Goal: Task Accomplishment & Management: Use online tool/utility

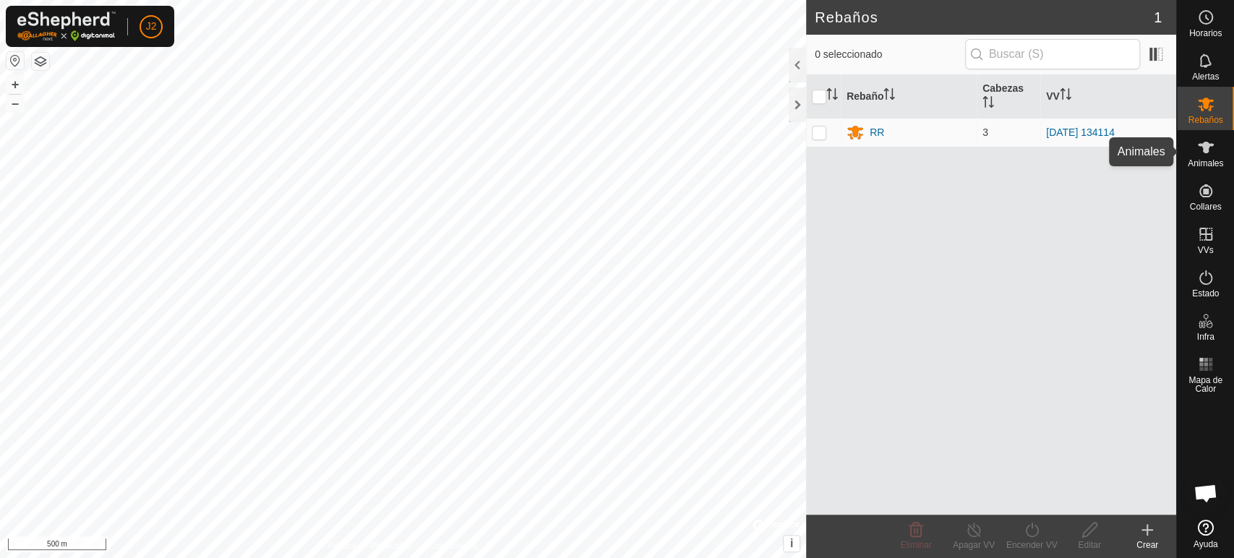
click at [1214, 149] on es-animals-svg-icon at bounding box center [1205, 147] width 26 height 23
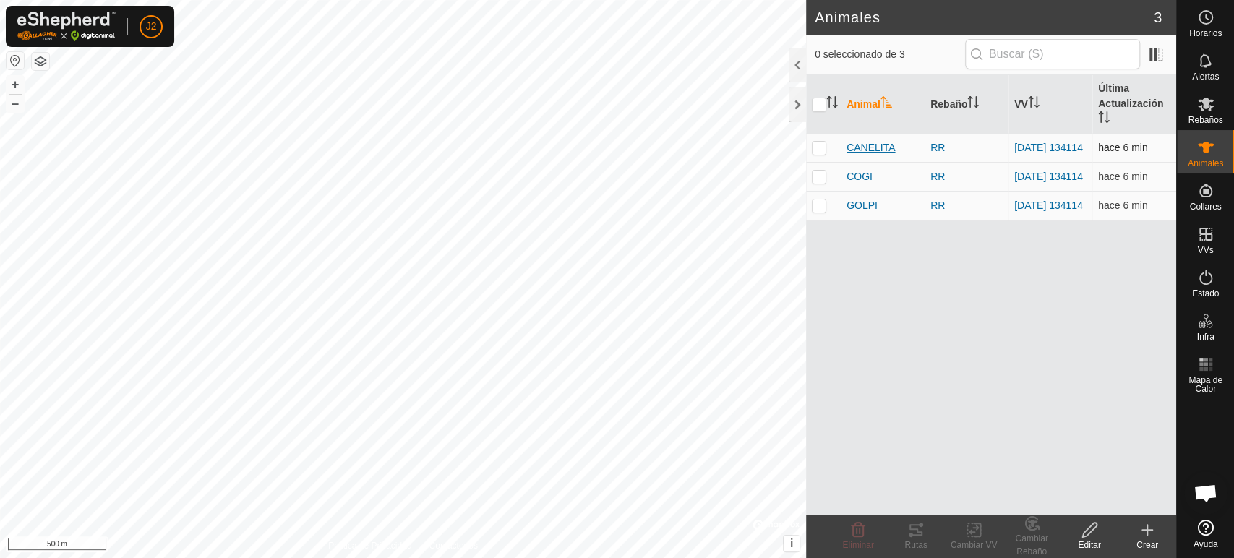
click at [873, 152] on span "CANELITA" at bounding box center [870, 147] width 48 height 15
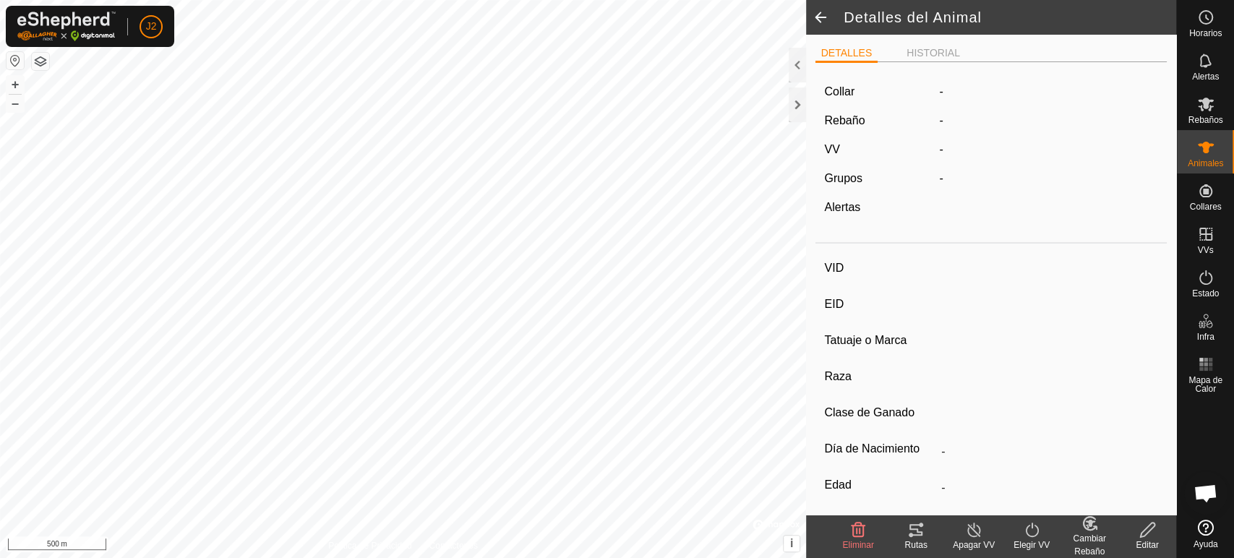
type input "CANELITA"
type input "-"
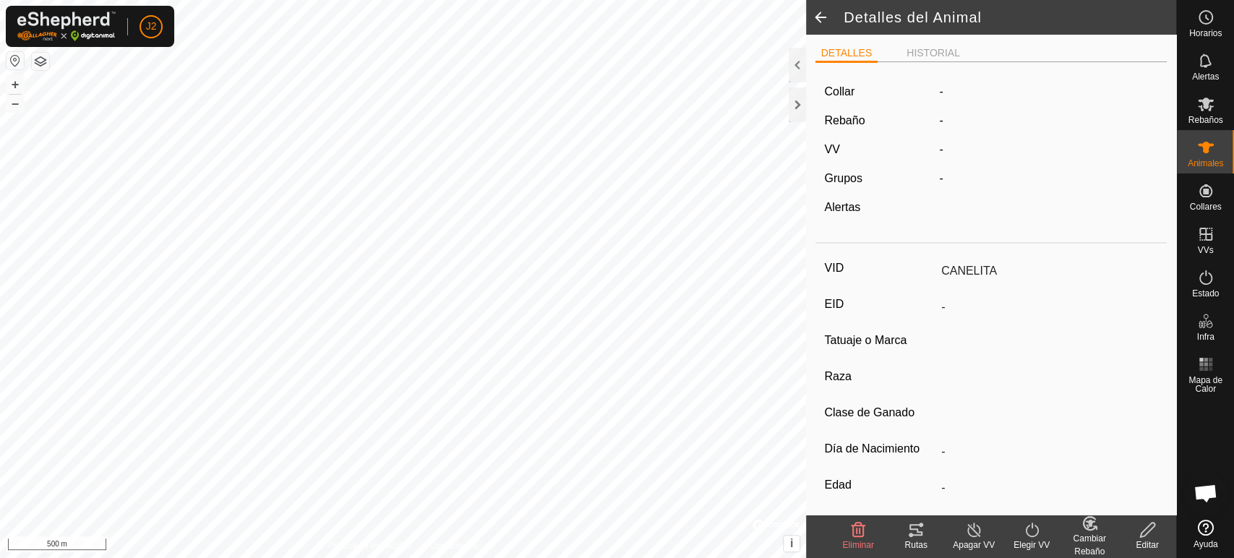
type input "0 kg"
type input "-"
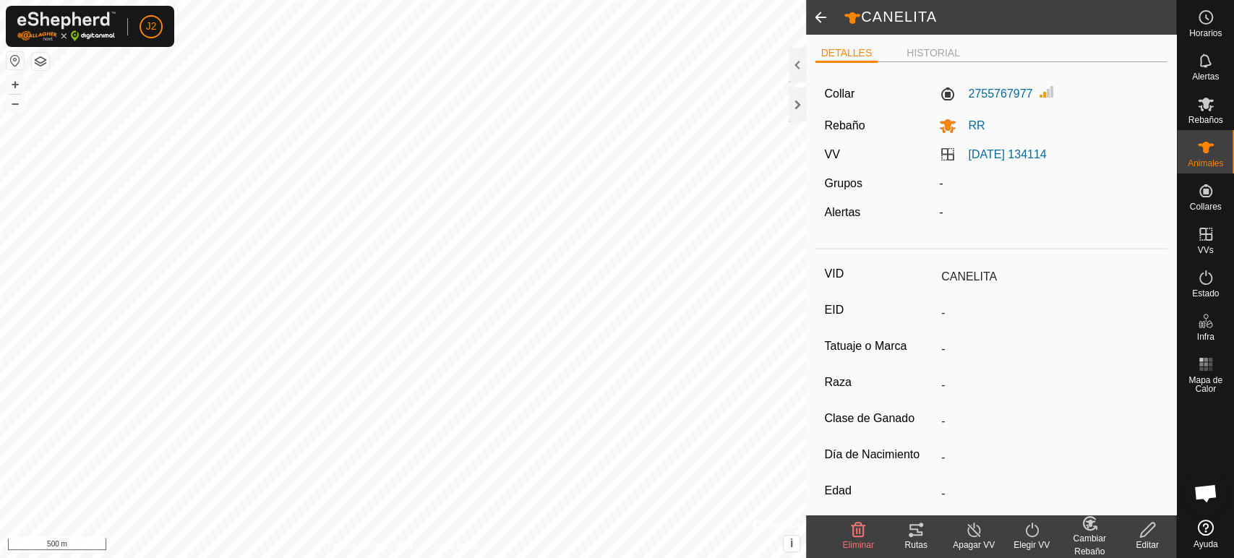
click at [917, 538] on div "Rutas" at bounding box center [916, 544] width 58 height 13
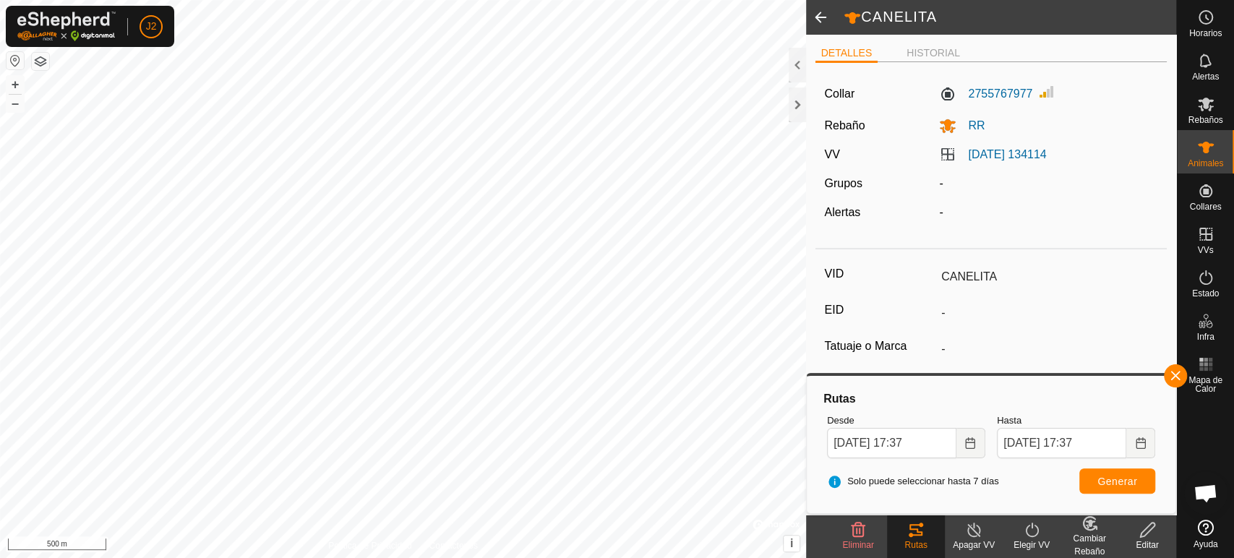
click at [341, 0] on html "J2 Horarios Alertas Rebaños Animales Collares VVs Estado Infra Mapa de Calor Ay…" at bounding box center [617, 279] width 1234 height 558
click at [10, 82] on button "+" at bounding box center [15, 84] width 17 height 17
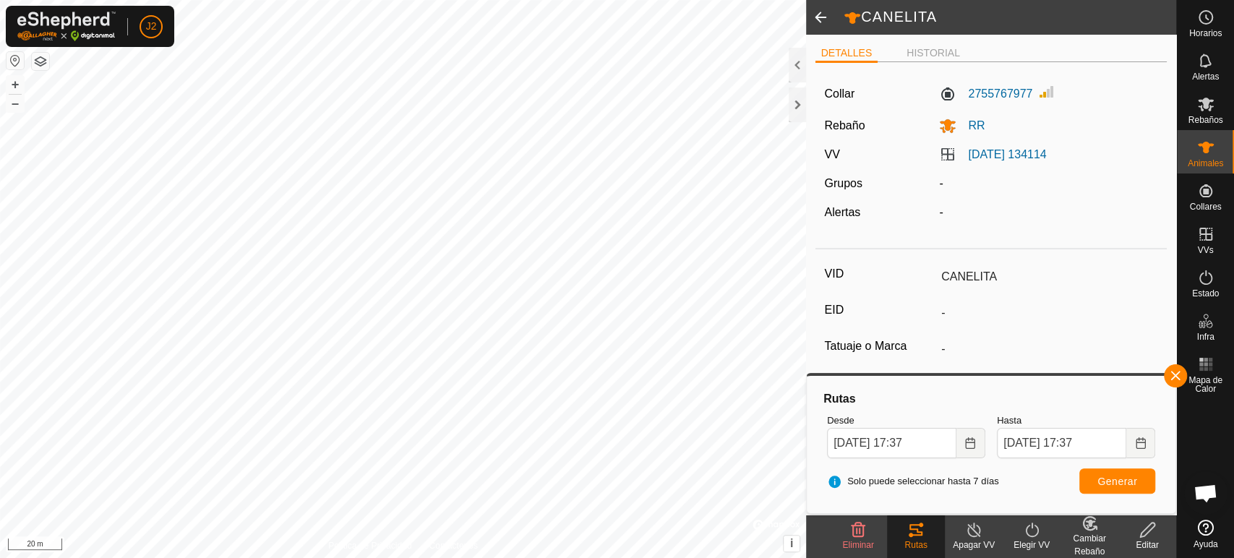
click at [103, 557] on html "J2 Horarios Alertas Rebaños Animales Collares VVs Estado Infra Mapa de Calor Ay…" at bounding box center [617, 279] width 1234 height 558
click at [707, 557] on html "J2 Horarios Alertas Rebaños Animales Collares VVs Estado Infra Mapa de Calor Ay…" at bounding box center [617, 279] width 1234 height 558
click at [18, 101] on button "–" at bounding box center [15, 103] width 17 height 17
click at [17, 83] on button "+" at bounding box center [15, 84] width 17 height 17
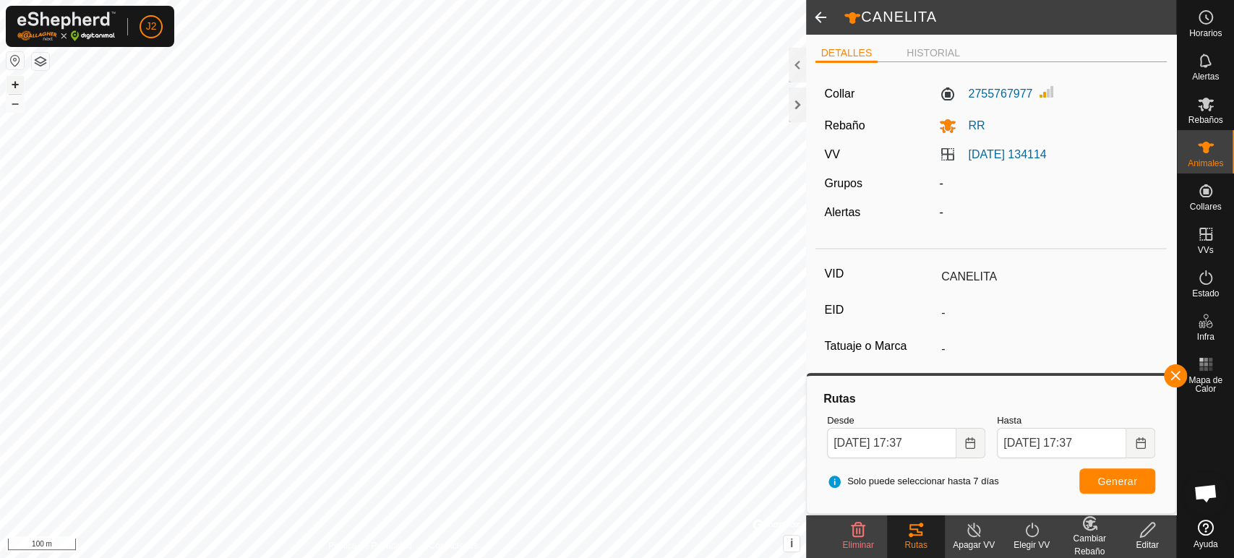
click at [17, 83] on button "+" at bounding box center [15, 84] width 17 height 17
click at [17, 77] on button "+" at bounding box center [15, 84] width 17 height 17
click at [971, 445] on icon "Choose Date" at bounding box center [970, 443] width 12 height 12
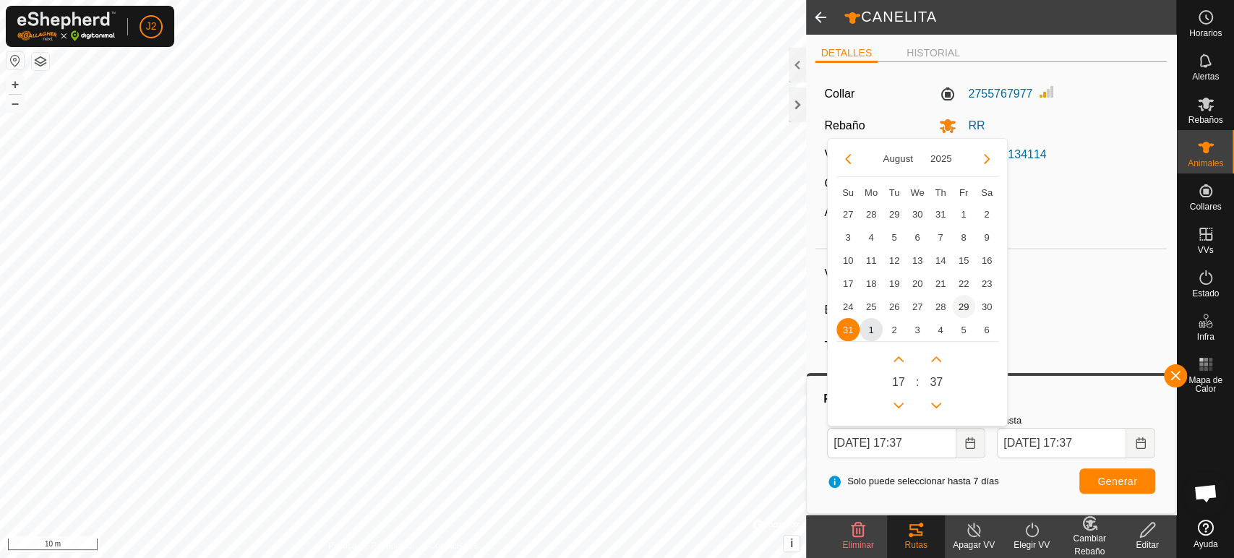
click at [962, 300] on span "29" at bounding box center [963, 306] width 23 height 23
type input "[DATE] 17:37"
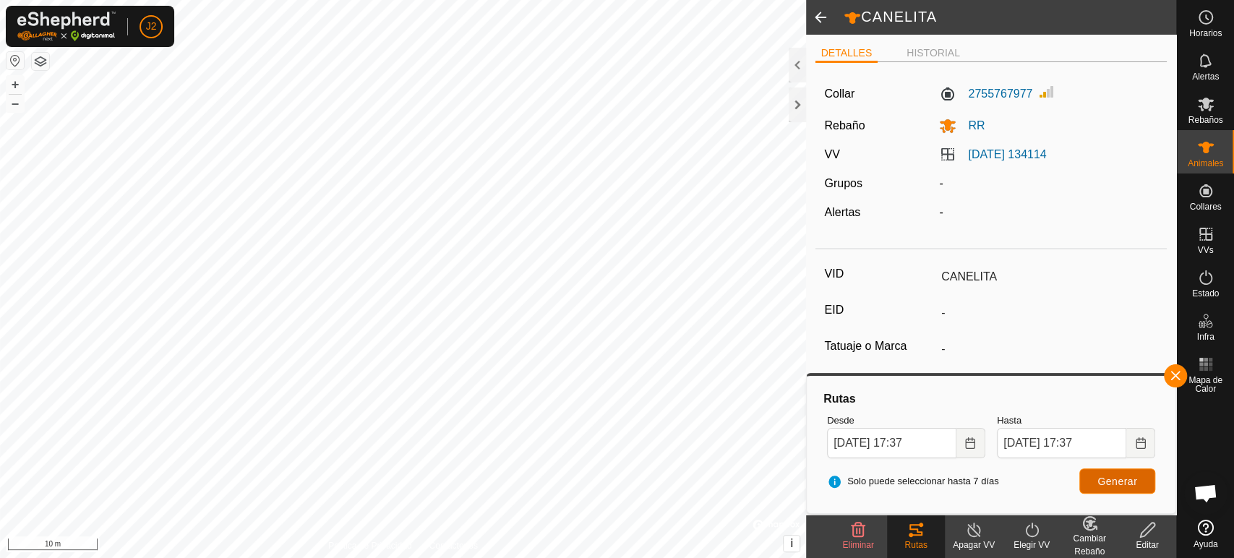
click at [1114, 480] on span "Generar" at bounding box center [1117, 482] width 40 height 12
click at [821, 15] on span at bounding box center [820, 17] width 29 height 35
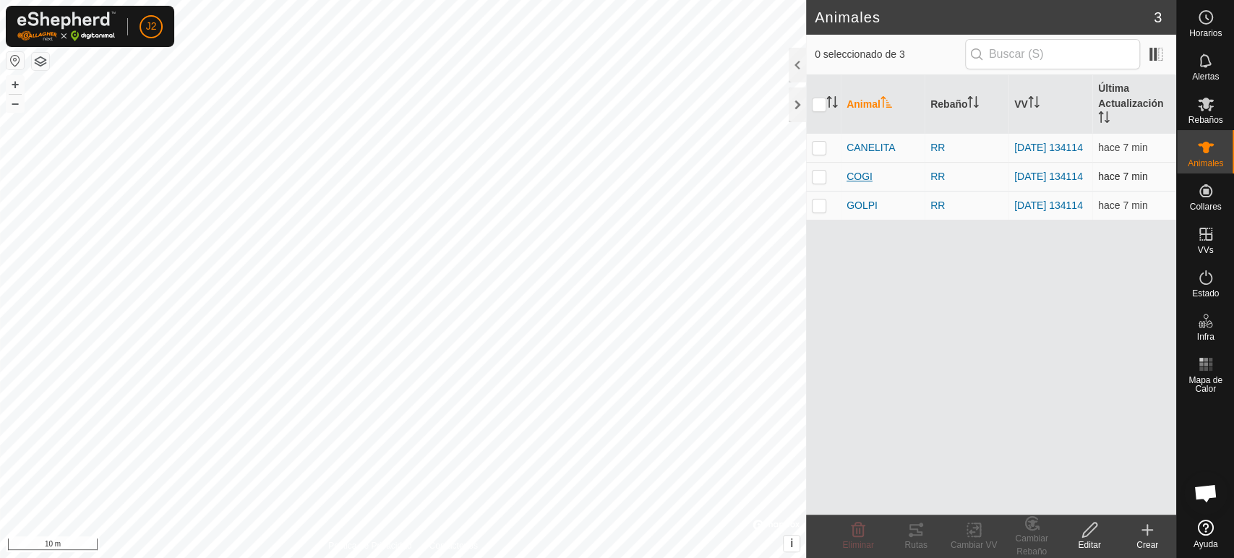
click at [849, 176] on span "COGI" at bounding box center [859, 176] width 26 height 15
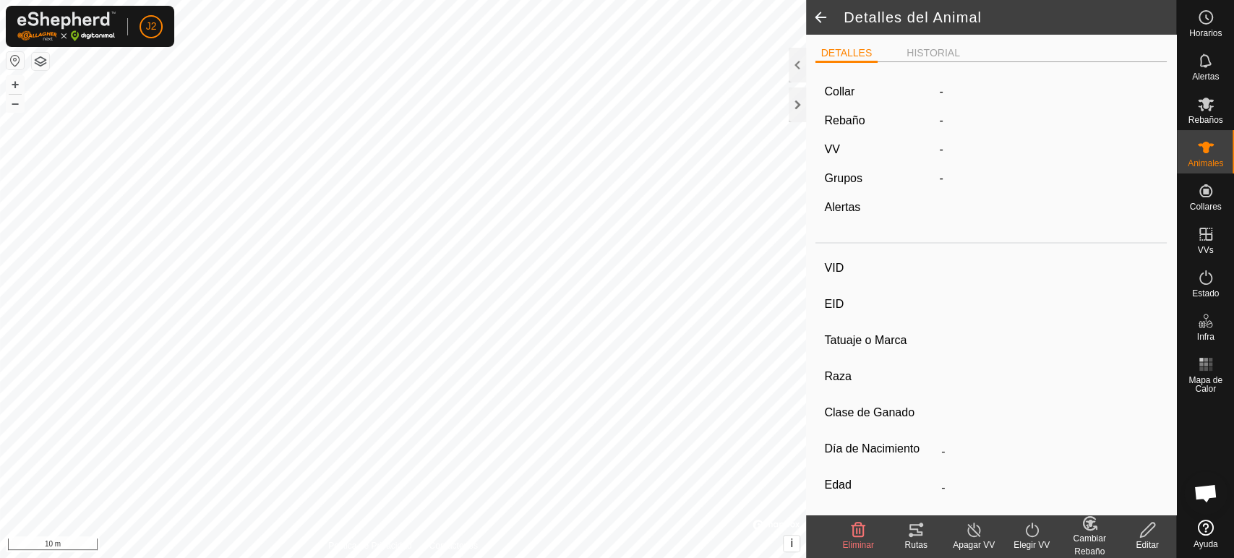
type input "COGI"
type input "-"
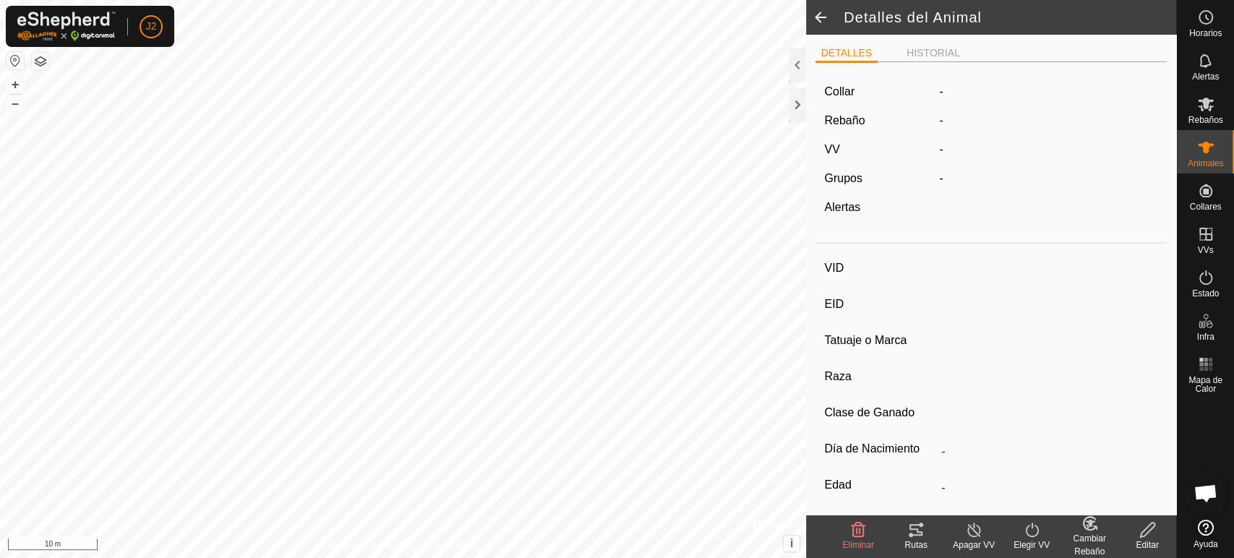
type input "0 kg"
type input "-"
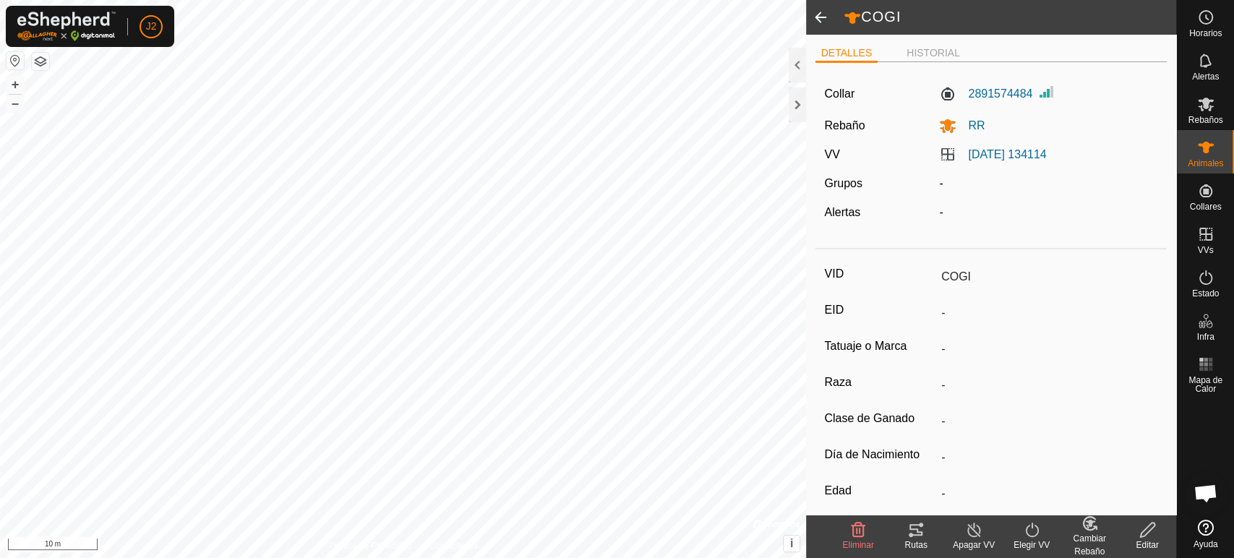
click at [922, 531] on icon at bounding box center [915, 529] width 17 height 17
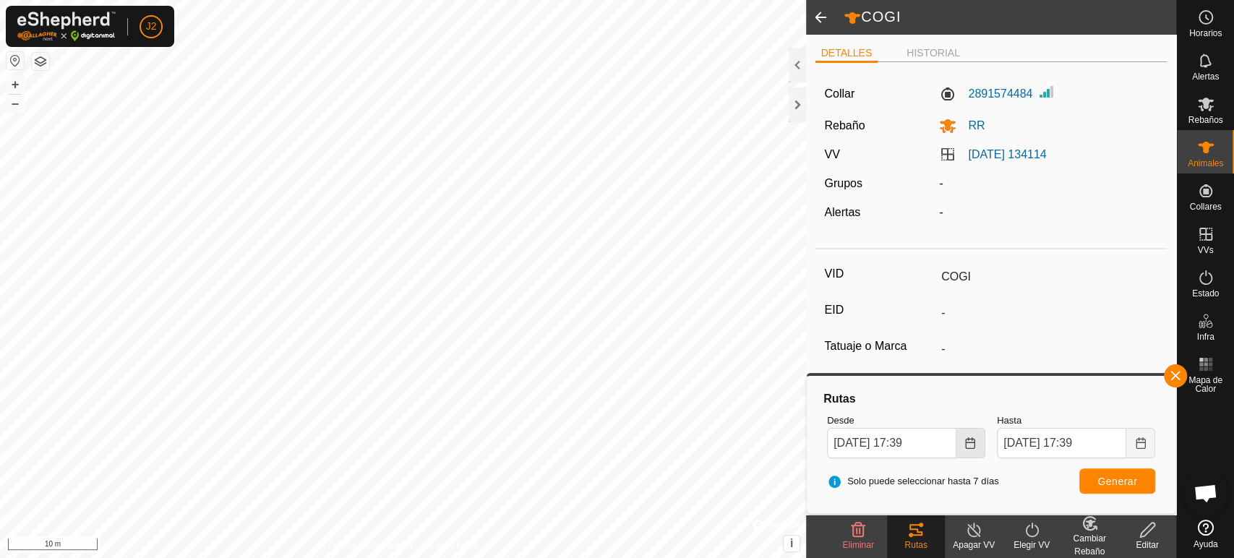
click at [975, 441] on icon "Choose Date" at bounding box center [970, 443] width 12 height 12
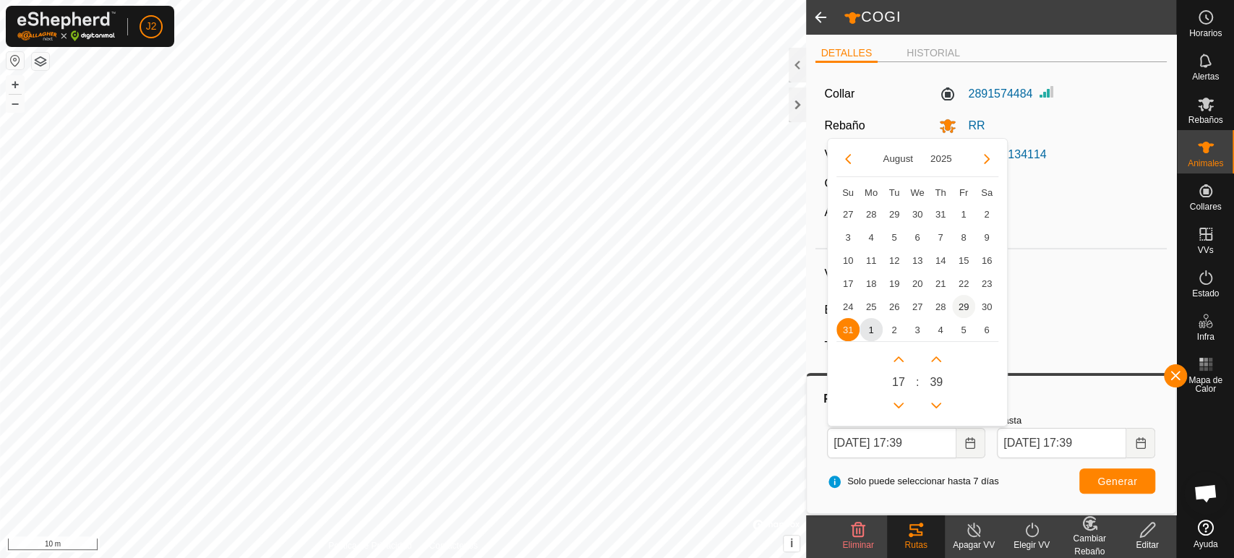
click at [964, 309] on span "29" at bounding box center [963, 306] width 23 height 23
type input "[DATE] 17:39"
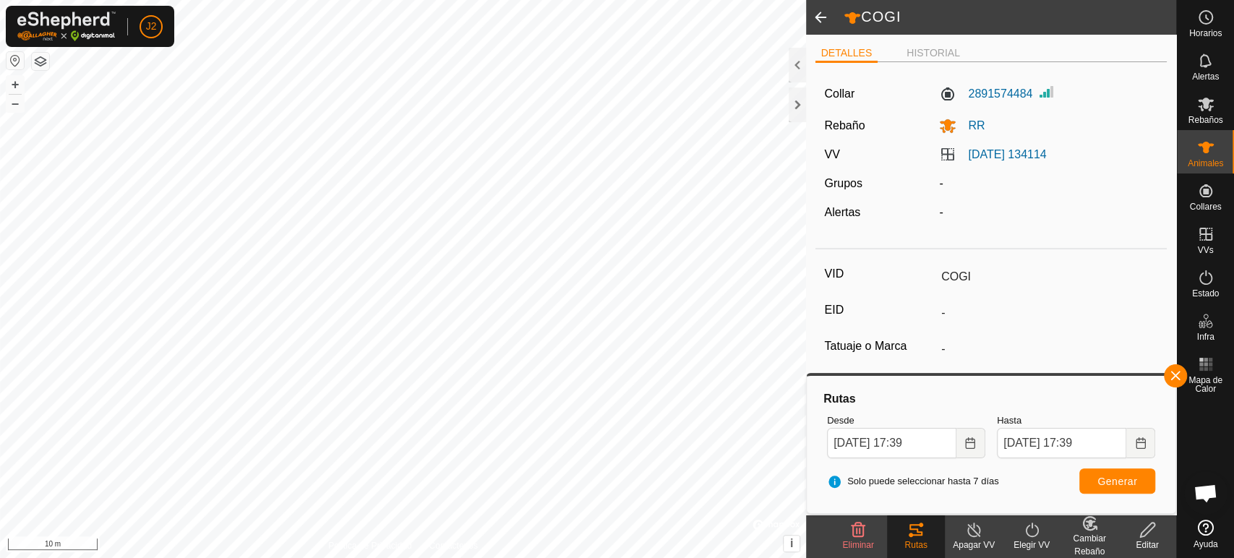
drag, startPoint x: 1116, startPoint y: 465, endPoint x: 1108, endPoint y: 484, distance: 20.4
click at [1108, 484] on div "Solo puede seleccionar hasta 7 [PERSON_NAME] Generar" at bounding box center [991, 481] width 340 height 35
click at [1108, 484] on span "Generar" at bounding box center [1117, 482] width 40 height 12
click at [802, 61] on div at bounding box center [796, 65] width 17 height 35
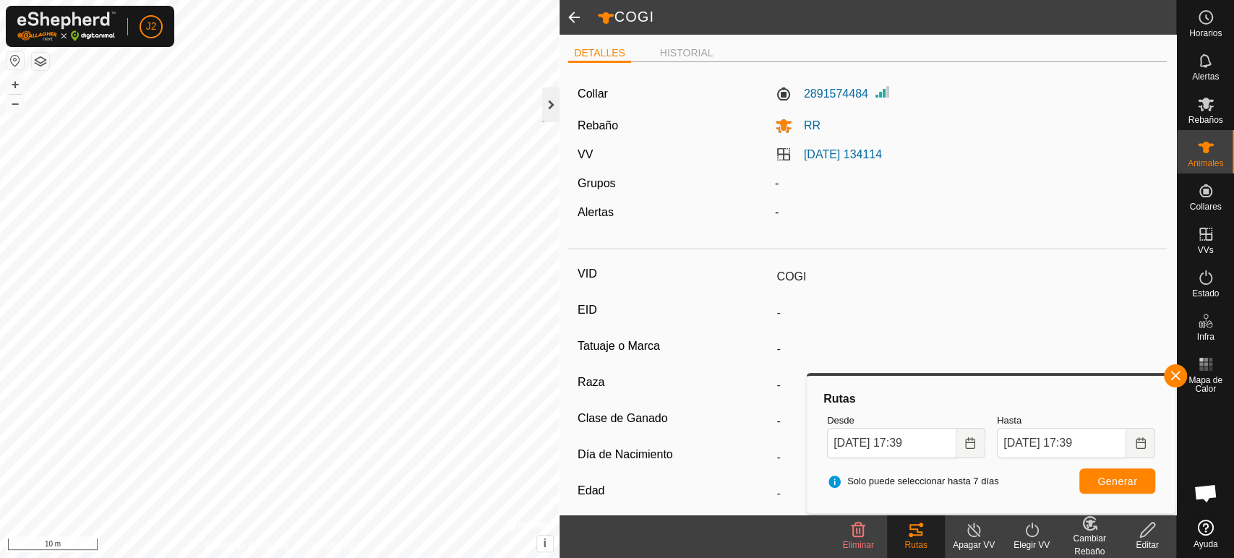
click at [551, 109] on div at bounding box center [550, 104] width 17 height 35
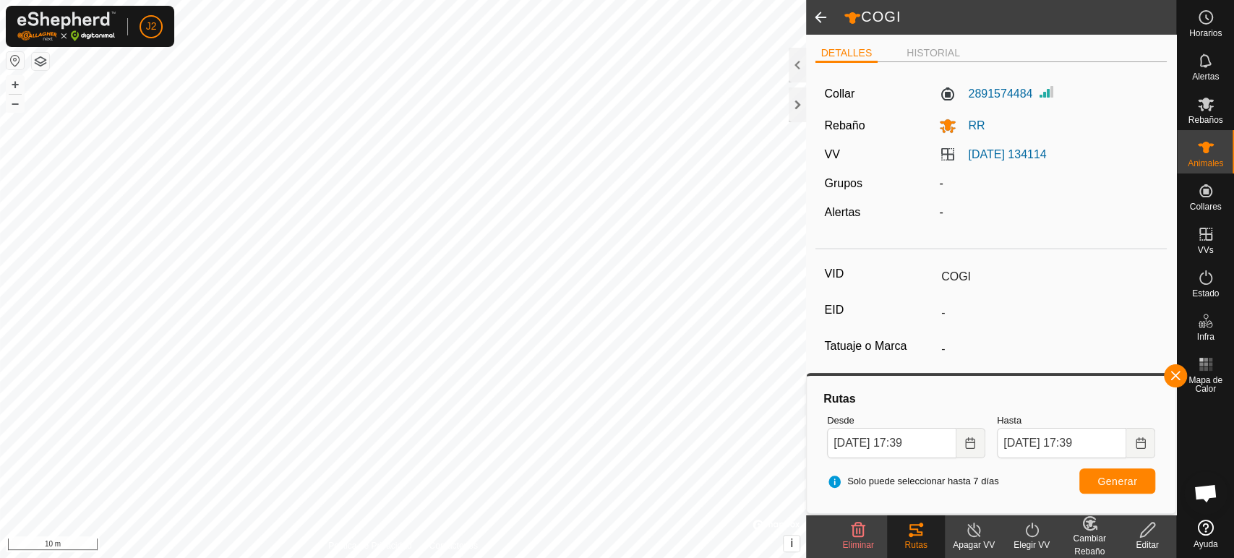
click at [818, 25] on span at bounding box center [820, 17] width 29 height 35
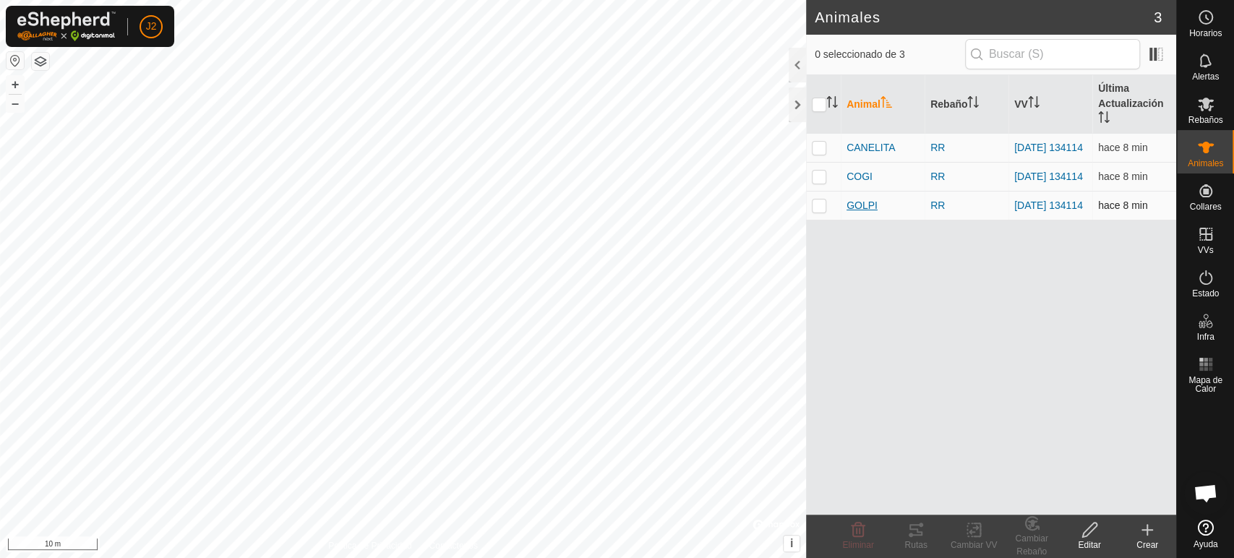
click at [859, 211] on span "GOLPI" at bounding box center [861, 205] width 31 height 15
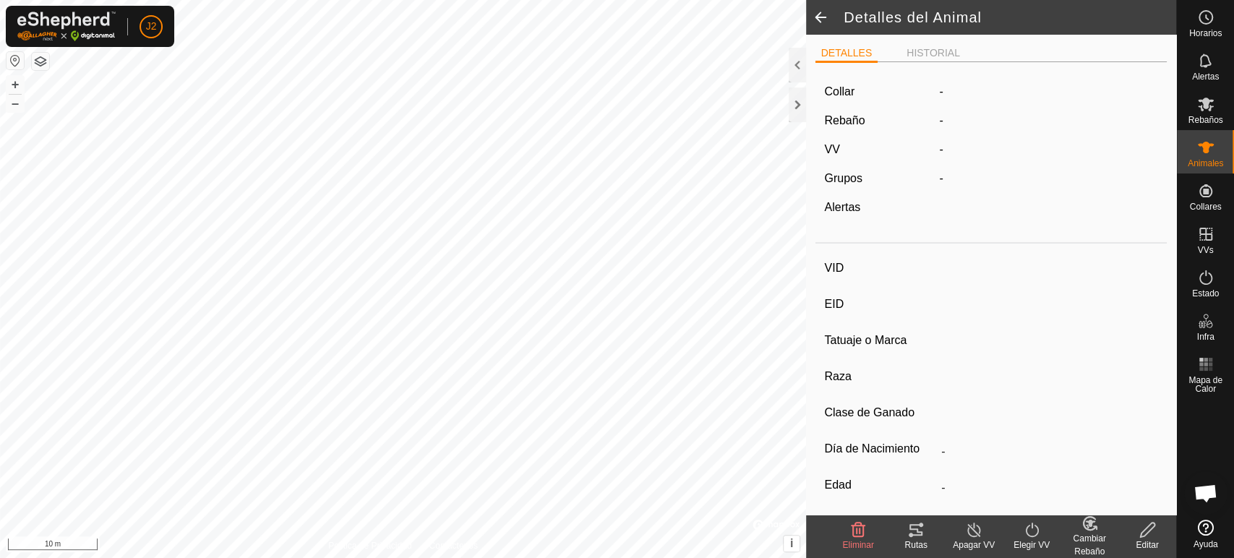
type input "GOLPI"
type input "-"
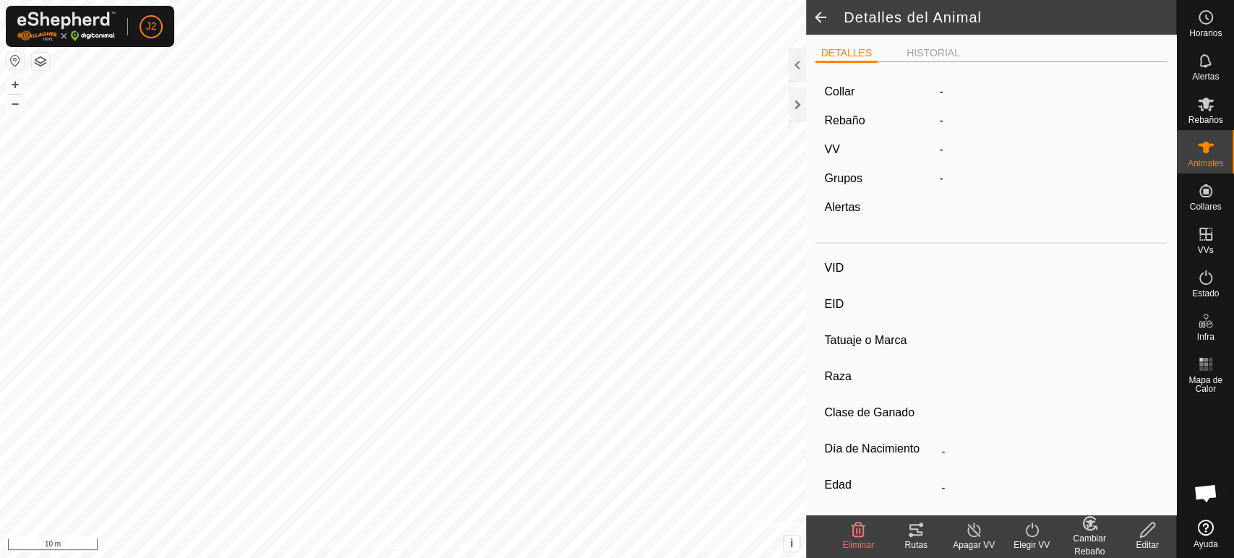
type input "0 kg"
type input "-"
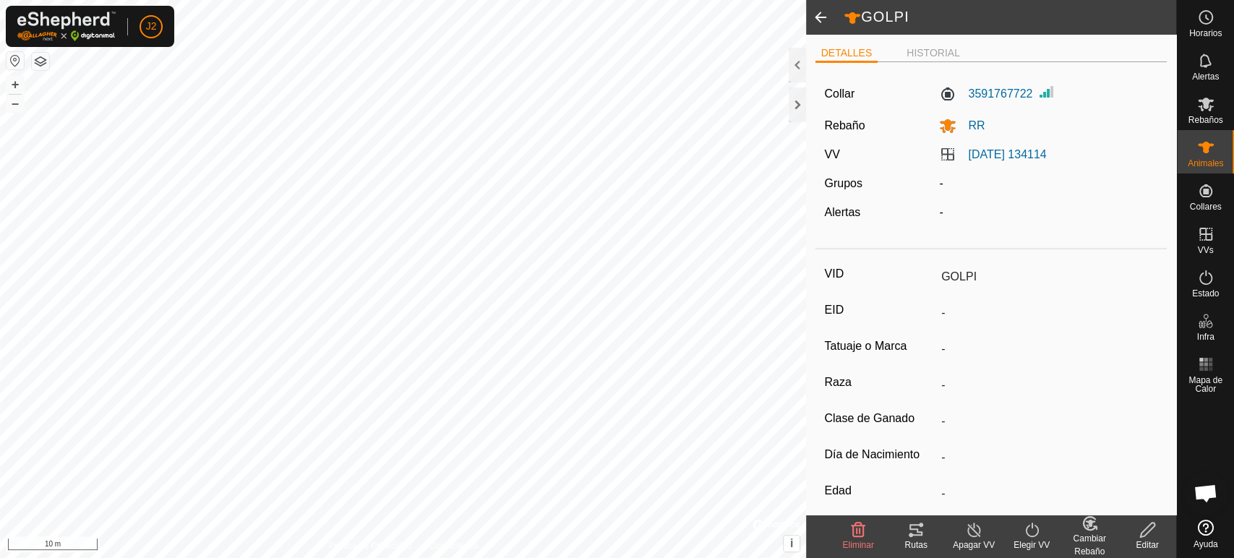
click at [915, 530] on icon at bounding box center [915, 529] width 17 height 17
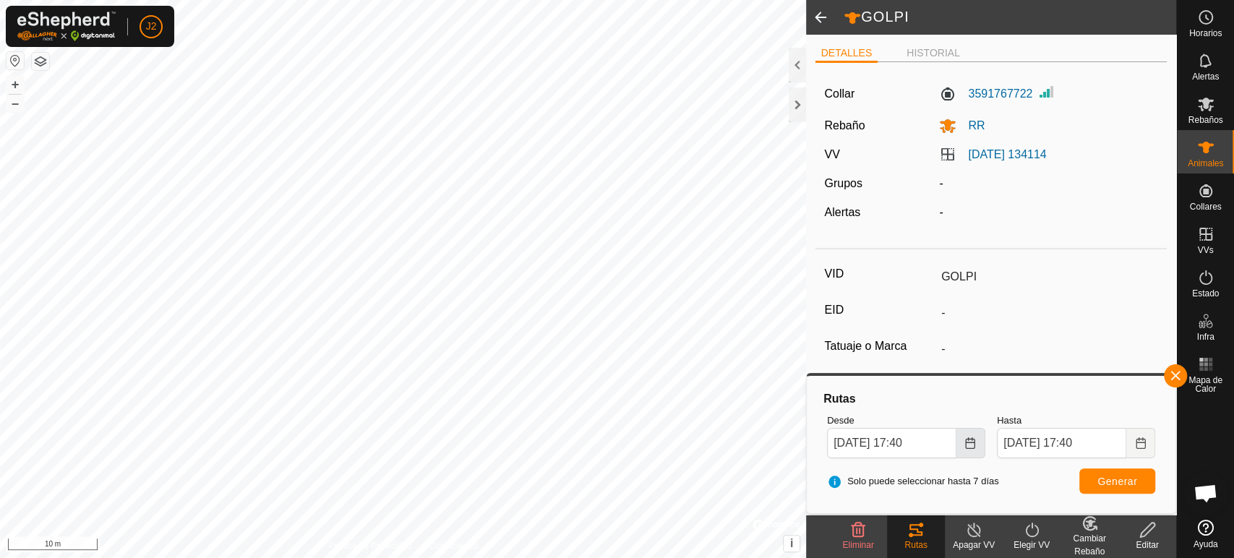
click at [971, 444] on icon "Choose Date" at bounding box center [970, 443] width 12 height 12
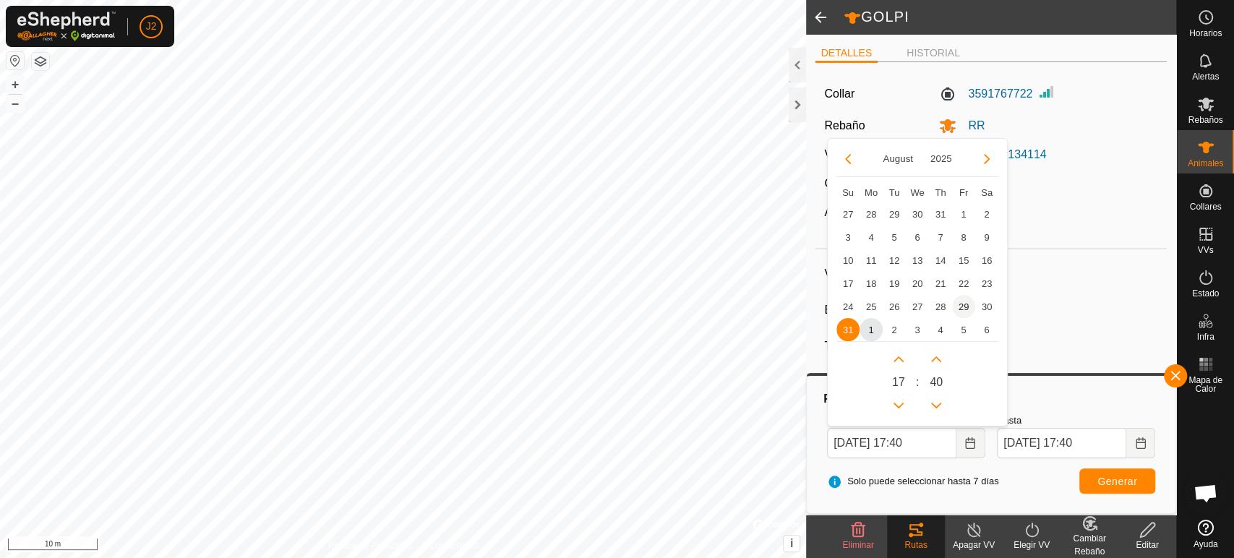
click at [964, 307] on span "29" at bounding box center [963, 306] width 23 height 23
type input "[DATE] 17:40"
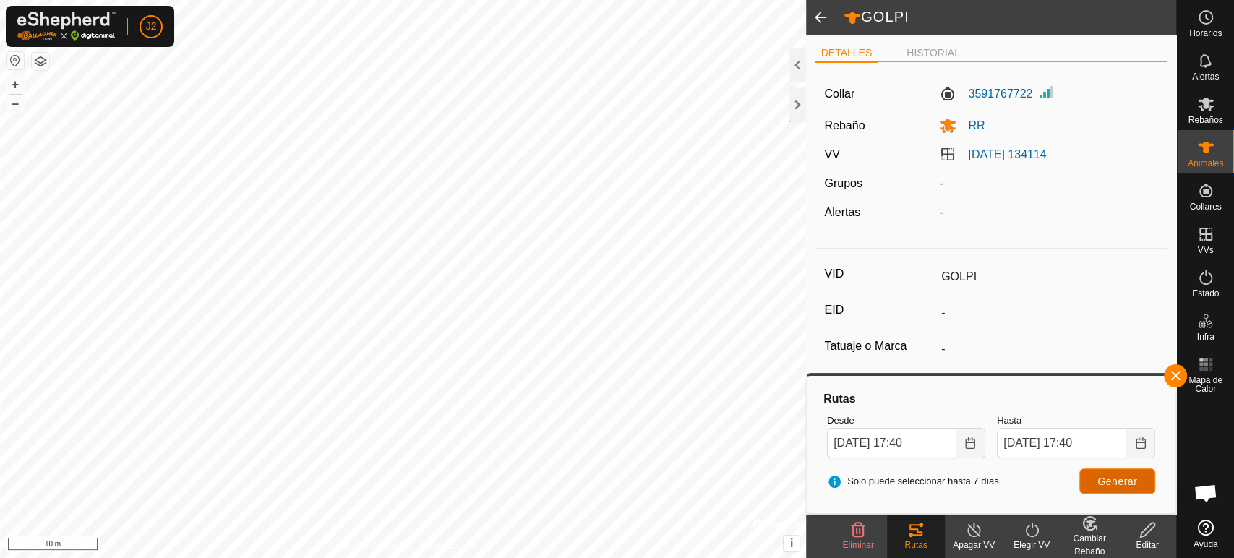
click at [1120, 476] on span "Generar" at bounding box center [1117, 482] width 40 height 12
click at [792, 107] on div at bounding box center [796, 104] width 17 height 35
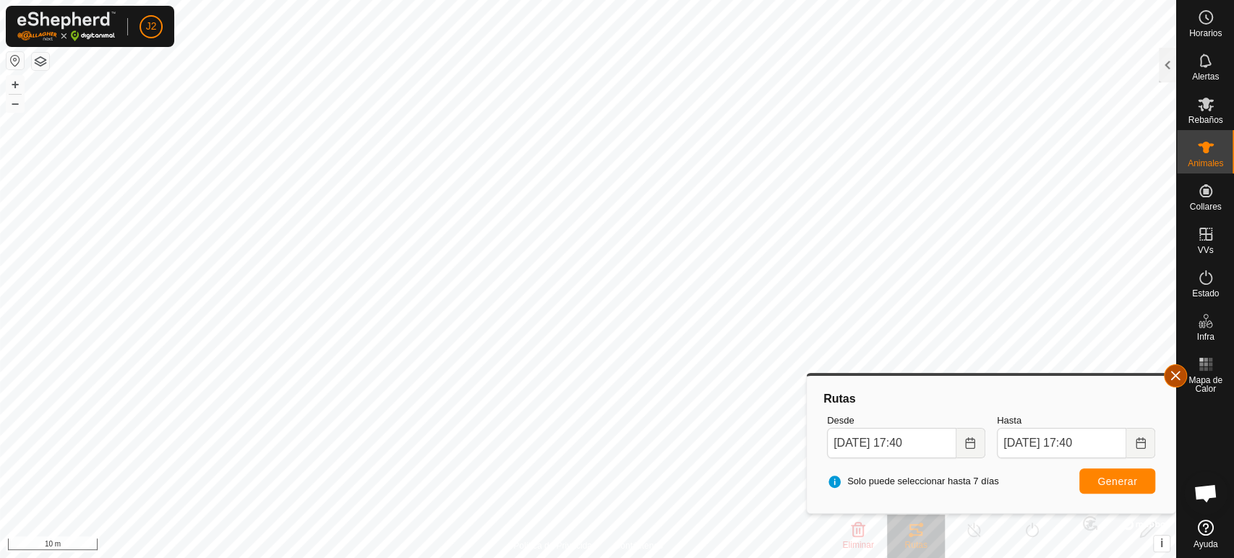
click at [1168, 377] on button "button" at bounding box center [1174, 375] width 23 height 23
